Goal: Transaction & Acquisition: Purchase product/service

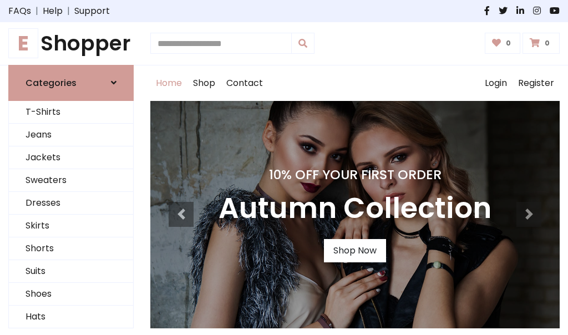
click at [284, 168] on h4 "10% Off Your First Order" at bounding box center [355, 175] width 273 height 16
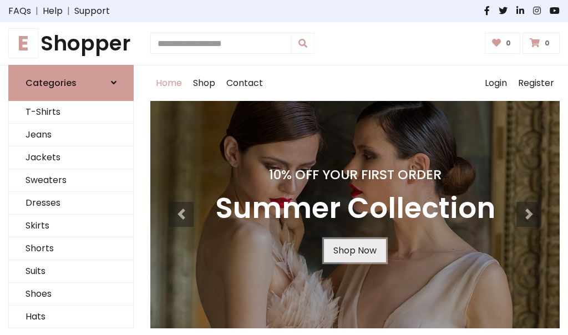
click at [355, 250] on link "Shop Now" at bounding box center [355, 250] width 62 height 23
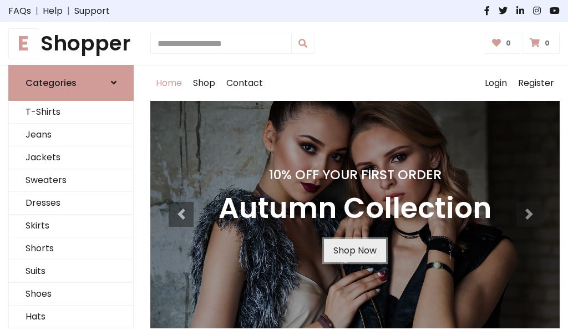
click at [355, 250] on link "Shop Now" at bounding box center [355, 250] width 62 height 23
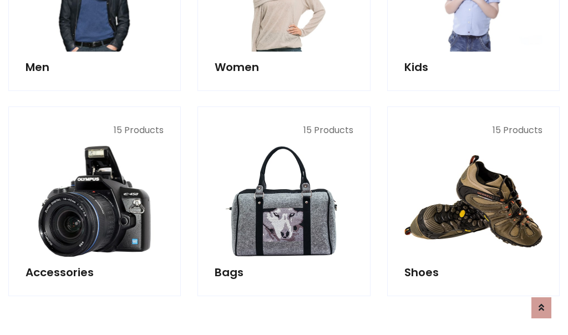
scroll to position [1106, 0]
